Goal: Information Seeking & Learning: Learn about a topic

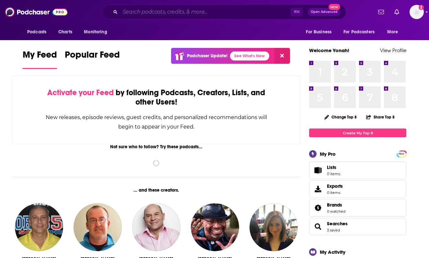
click at [196, 15] on input "Search podcasts, credits, & more..." at bounding box center [205, 12] width 170 height 10
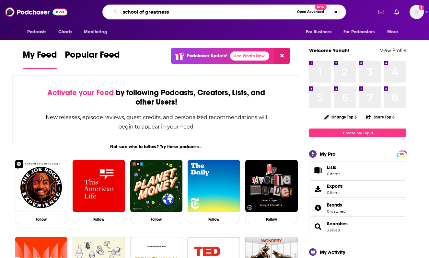
type input "school of greatness"
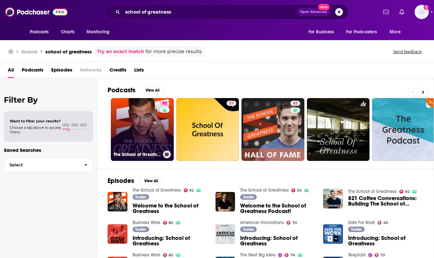
click at [151, 127] on link "92 The School of Greatness" at bounding box center [142, 129] width 63 height 63
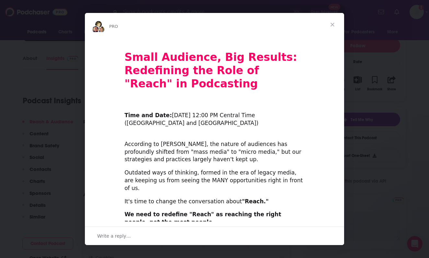
click at [332, 23] on span "Close" at bounding box center [332, 24] width 23 height 23
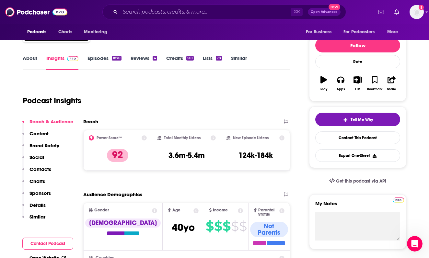
click at [232, 109] on div "Podcast Insights" at bounding box center [154, 96] width 262 height 33
